Goal: Transaction & Acquisition: Purchase product/service

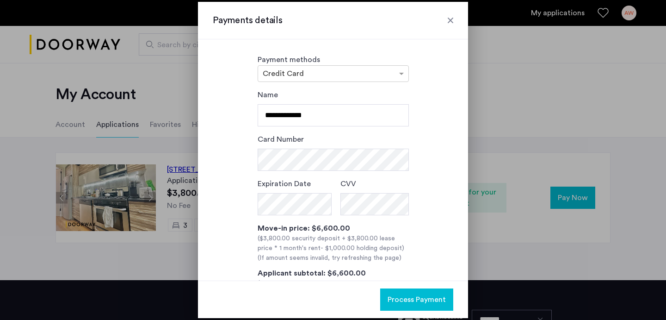
click at [341, 104] on input "**********" at bounding box center [333, 115] width 151 height 22
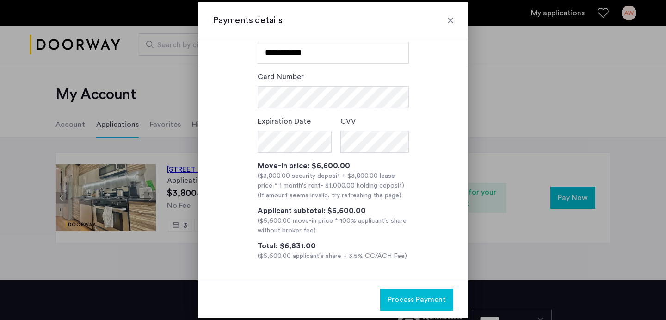
click at [452, 20] on div at bounding box center [450, 20] width 9 height 9
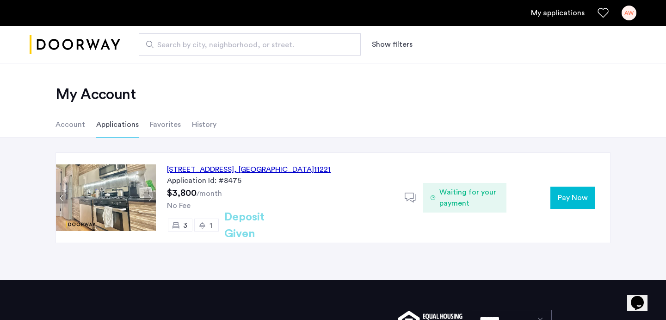
click at [555, 194] on button "Pay Now" at bounding box center [573, 197] width 45 height 22
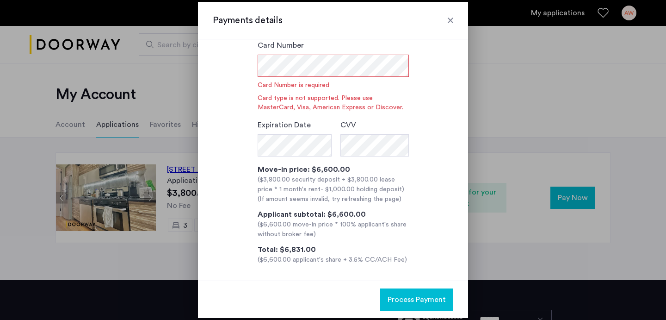
scroll to position [96, 0]
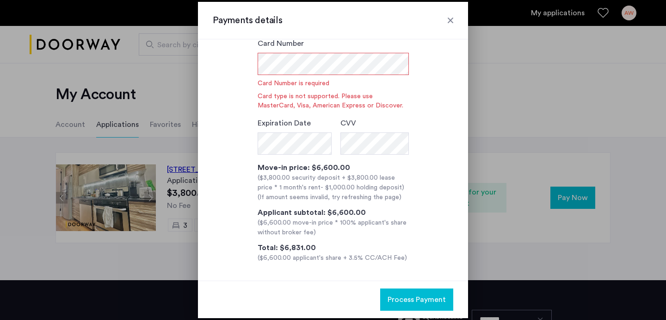
click at [261, 180] on div "($3,800.00 security deposit + $3,800.00 lease price * 1 month's rent - $1,000.0…" at bounding box center [333, 182] width 151 height 19
drag, startPoint x: 259, startPoint y: 179, endPoint x: 399, endPoint y: 189, distance: 140.1
click at [399, 189] on div "($3,800.00 security deposit + $3,800.00 lease price * 1 month's rent - $1,000.0…" at bounding box center [333, 182] width 151 height 19
copy div "$3,800.00 security deposit + $3,800.00 lease price * 1 month's rent - $1,000.00…"
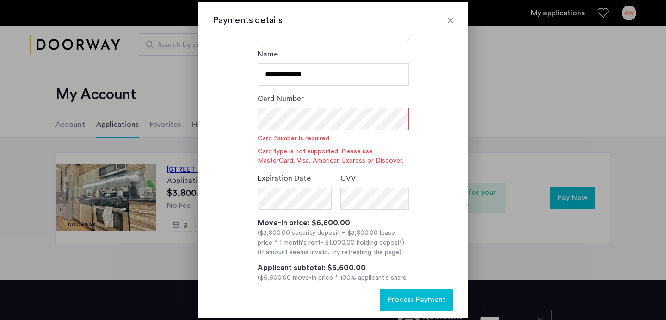
scroll to position [40, 0]
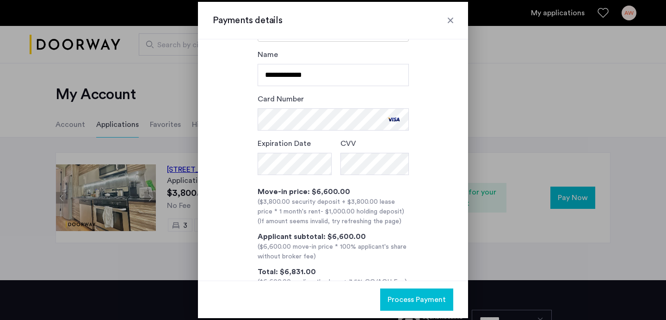
click at [396, 236] on div "Applicant subtotal: $6,600.00" at bounding box center [333, 236] width 151 height 11
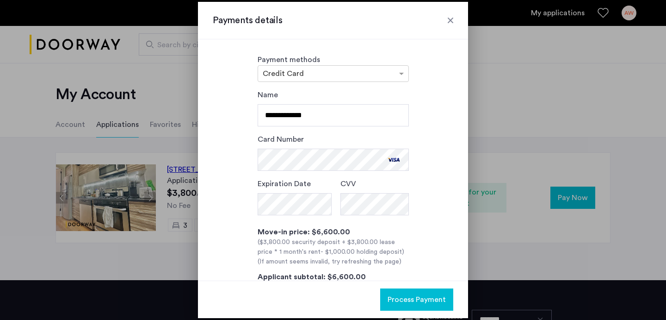
scroll to position [66, 0]
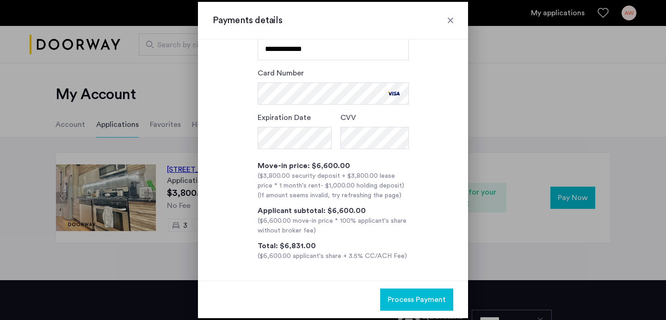
click at [406, 294] on span "Process Payment" at bounding box center [417, 299] width 58 height 11
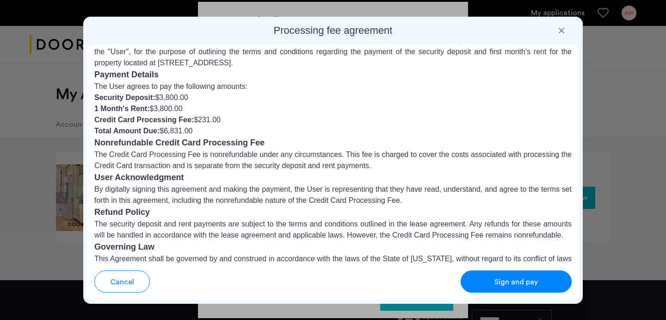
scroll to position [104, 0]
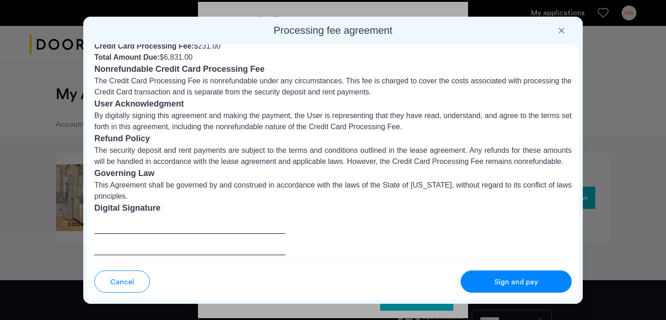
click at [484, 277] on div "Sign and pay" at bounding box center [516, 281] width 73 height 11
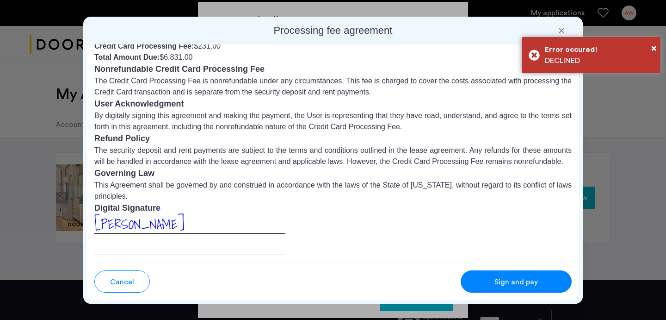
scroll to position [0, 0]
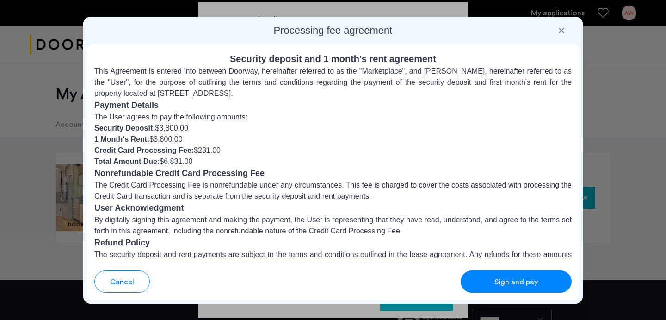
click at [121, 289] on button "Cancel" at bounding box center [122, 281] width 56 height 22
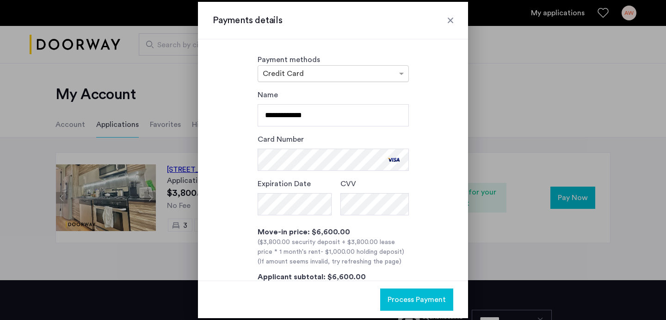
click at [360, 71] on input "text" at bounding box center [324, 74] width 123 height 6
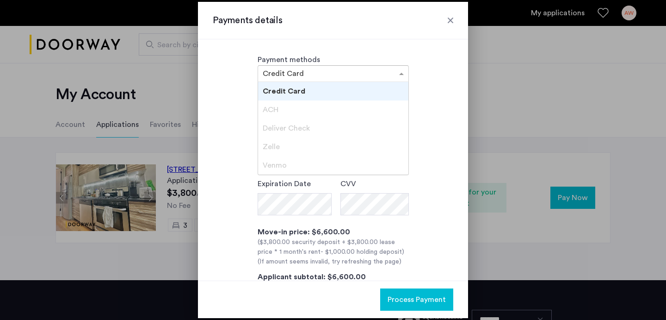
click at [289, 93] on span "Credit Card" at bounding box center [284, 90] width 43 height 7
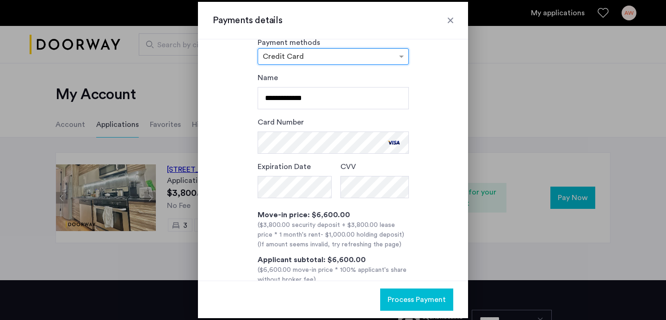
scroll to position [66, 0]
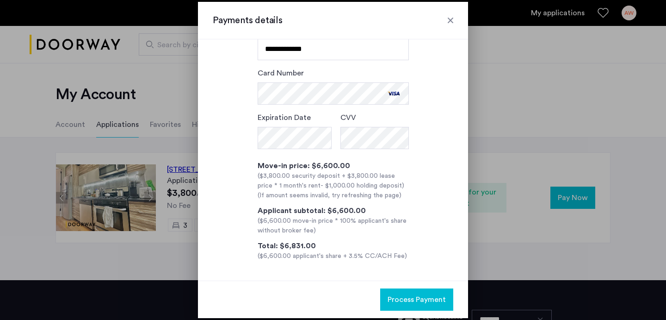
click at [411, 311] on div "Process Payment" at bounding box center [333, 298] width 270 height 37
click at [410, 302] on span "Process Payment" at bounding box center [417, 299] width 58 height 11
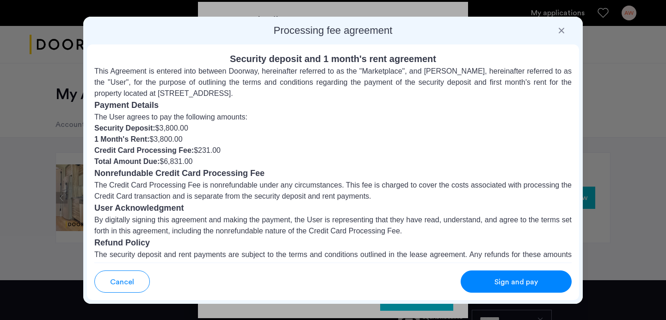
click at [480, 277] on div "Sign and pay" at bounding box center [516, 281] width 73 height 11
click at [126, 284] on span "Cancel" at bounding box center [122, 281] width 24 height 11
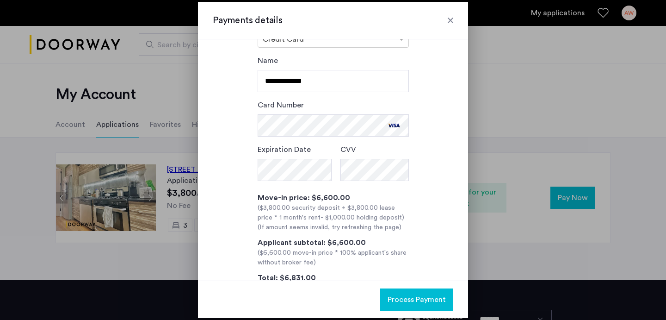
scroll to position [26, 0]
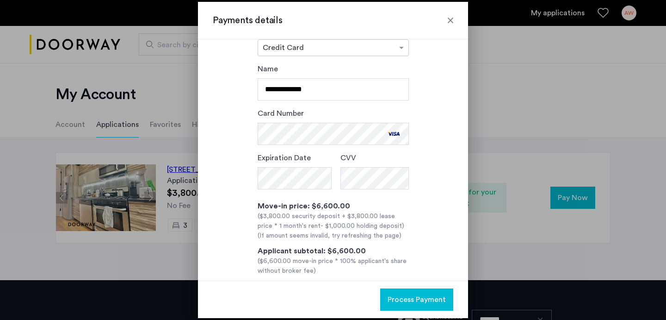
click at [323, 53] on div at bounding box center [333, 47] width 150 height 11
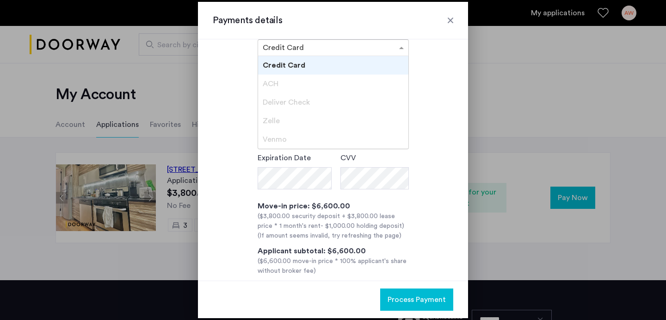
click at [297, 91] on div "ACH" at bounding box center [333, 83] width 150 height 19
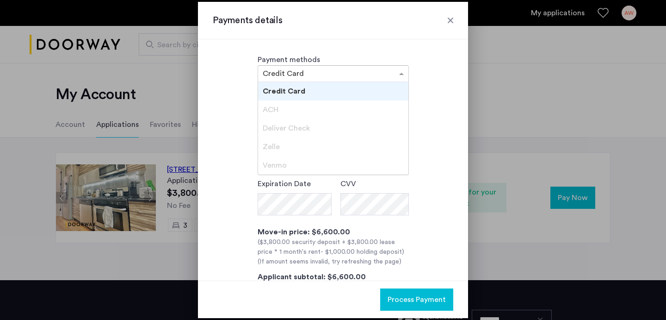
scroll to position [0, 0]
click at [248, 119] on div "**********" at bounding box center [333, 208] width 241 height 238
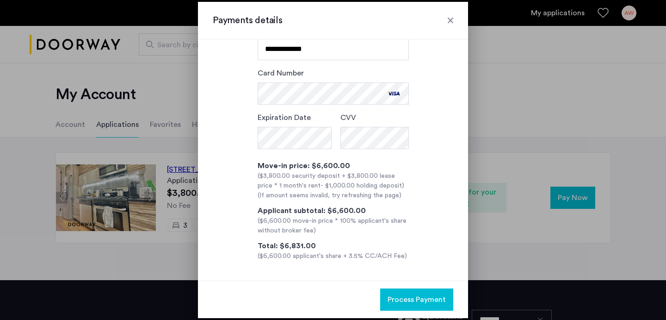
scroll to position [0, 0]
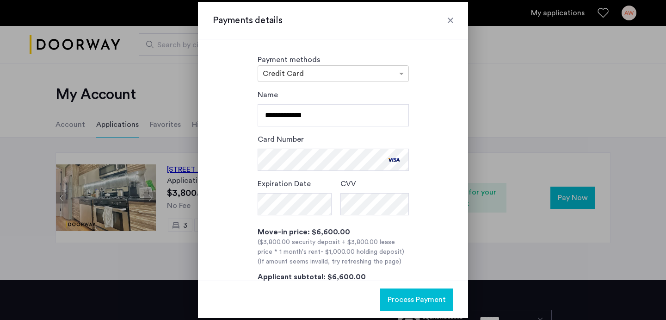
click at [395, 300] on span "Process Payment" at bounding box center [417, 299] width 58 height 11
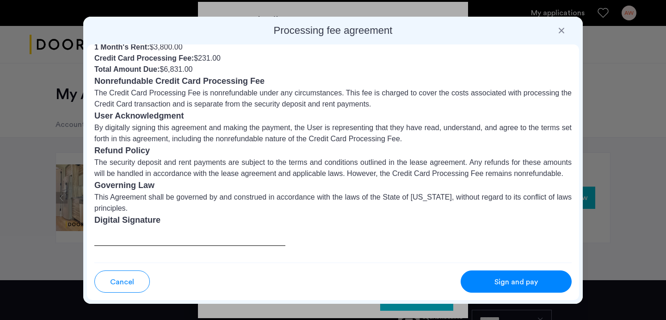
scroll to position [104, 0]
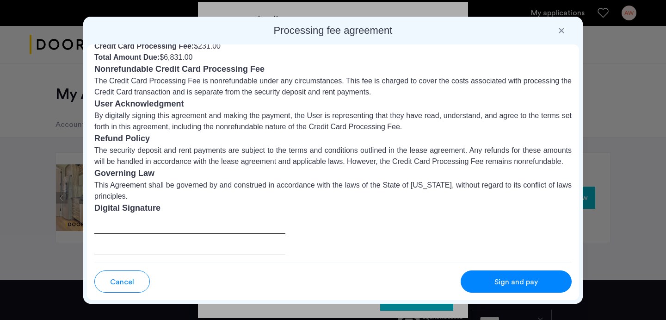
click at [564, 33] on div at bounding box center [561, 30] width 9 height 9
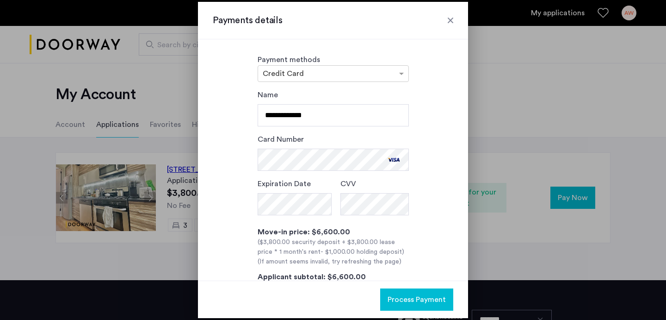
click at [450, 21] on div at bounding box center [450, 20] width 9 height 9
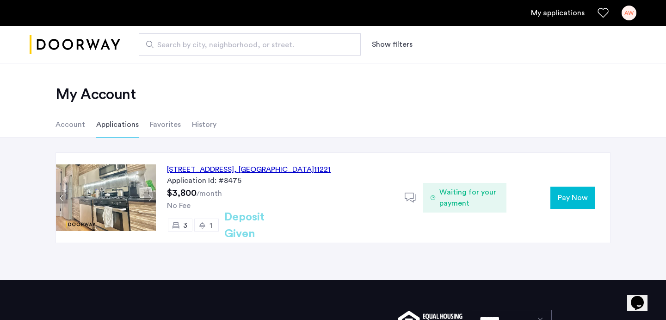
click at [585, 198] on span "Pay Now" at bounding box center [573, 197] width 30 height 11
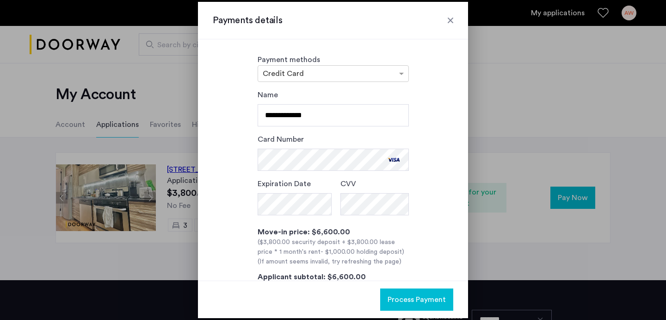
click at [429, 304] on span "Process Payment" at bounding box center [417, 299] width 58 height 11
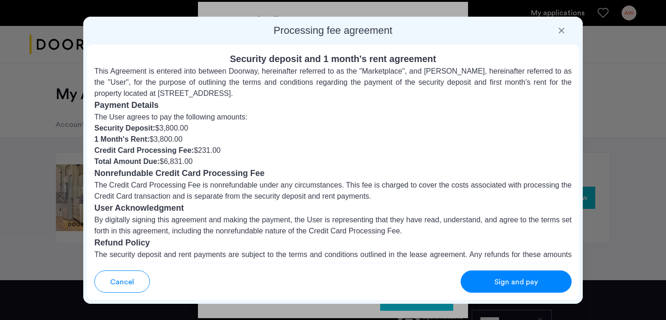
click at [488, 286] on div "Sign and pay" at bounding box center [516, 281] width 73 height 11
click at [232, 217] on p "By digitally signing this agreement and making the payment, the User is represe…" at bounding box center [333, 225] width 478 height 22
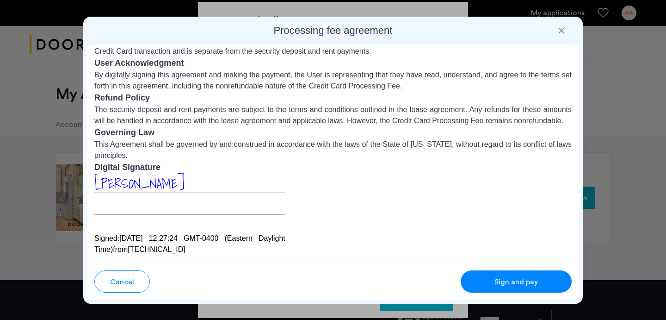
click at [121, 276] on span "Cancel" at bounding box center [122, 281] width 24 height 11
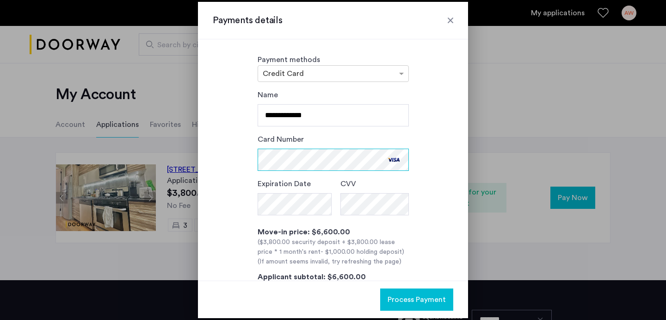
click at [218, 158] on div "**********" at bounding box center [333, 208] width 241 height 238
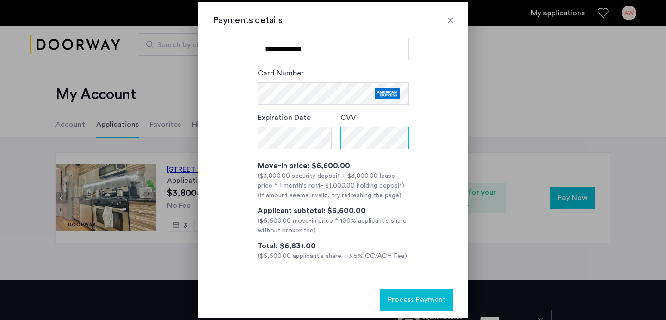
scroll to position [0, 0]
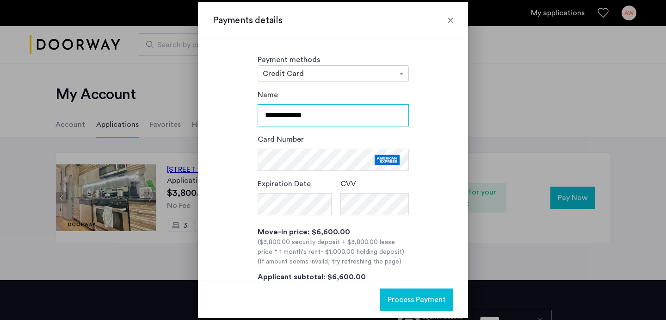
click at [320, 119] on input "**********" at bounding box center [333, 115] width 151 height 22
type input "**********"
click at [409, 232] on div "**********" at bounding box center [333, 208] width 241 height 238
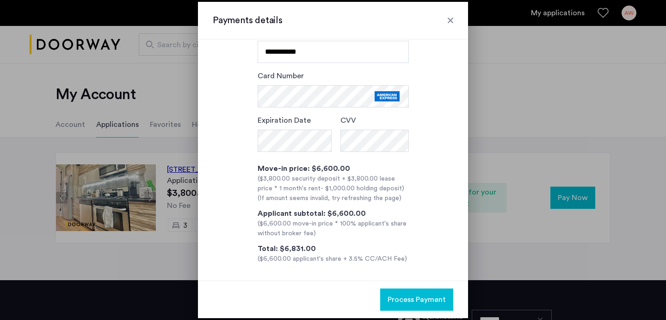
scroll to position [66, 0]
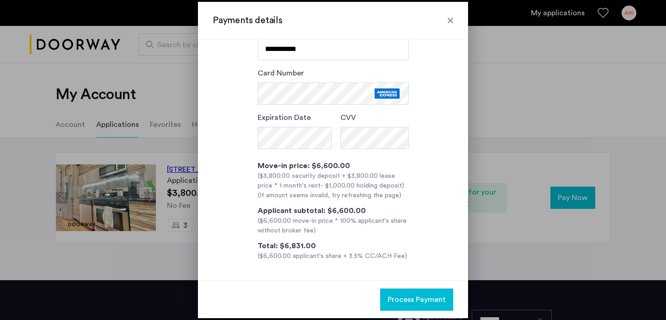
click at [404, 302] on span "Process Payment" at bounding box center [417, 299] width 58 height 11
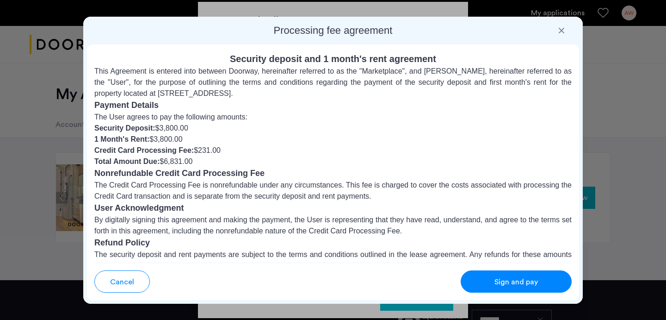
click at [483, 273] on button "Sign and pay" at bounding box center [516, 281] width 111 height 22
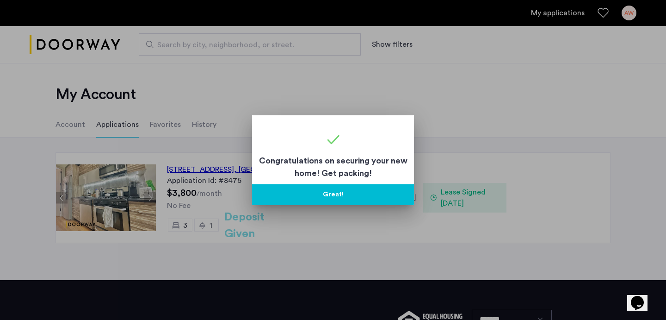
click at [336, 193] on button "Great!" at bounding box center [333, 194] width 162 height 21
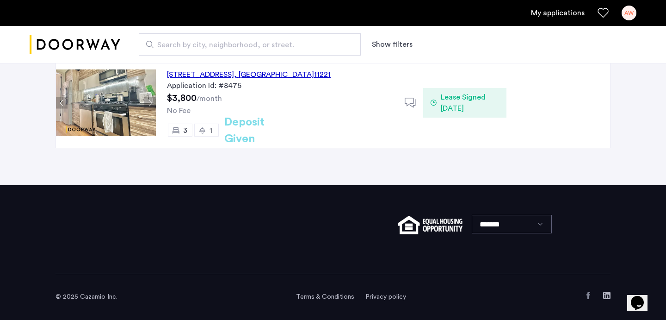
scroll to position [0, 0]
